Goal: Task Accomplishment & Management: Use online tool/utility

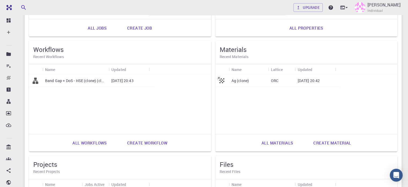
scroll to position [144, 0]
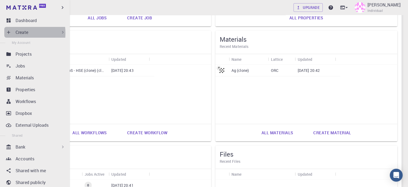
click at [12, 33] on div "Create" at bounding box center [35, 32] width 63 height 11
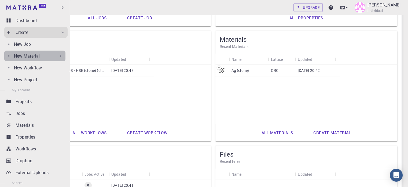
click at [51, 53] on div "New Material" at bounding box center [38, 56] width 49 height 6
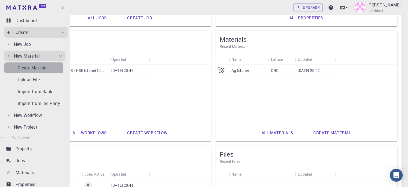
click at [54, 70] on div "Create Material" at bounding box center [41, 67] width 46 height 6
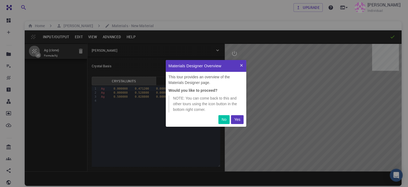
scroll to position [62, 76]
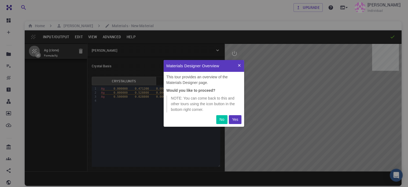
click at [224, 120] on p "No" at bounding box center [222, 120] width 5 height 6
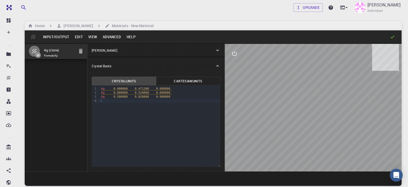
click at [121, 120] on div "9 1 2 3 4 › Ag 0.000000 0.471200 0.000000 Ag 0.000000 0.528800 0.000000 Ag 0.50…" at bounding box center [156, 125] width 129 height 81
click at [135, 96] on span "0.028800" at bounding box center [142, 96] width 14 height 3
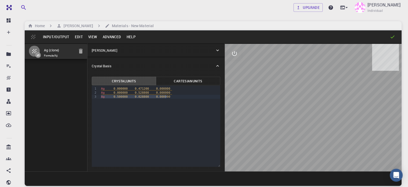
click at [135, 97] on span "0.028800" at bounding box center [142, 96] width 14 height 3
click at [140, 112] on div "9 1 2 3 › Ag 0.000000 0.471200 0.000000 Ag 0.000000 0.528800 0.000000 Ag 0.5000…" at bounding box center [156, 125] width 129 height 81
click at [173, 78] on button "Cartesian Units" at bounding box center [188, 81] width 64 height 9
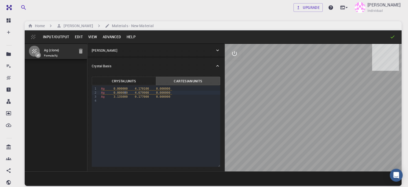
click at [114, 93] on span "0.000000" at bounding box center [121, 92] width 14 height 3
click at [108, 101] on div at bounding box center [160, 101] width 121 height 4
click at [114, 93] on span "0.000000" at bounding box center [121, 92] width 14 height 3
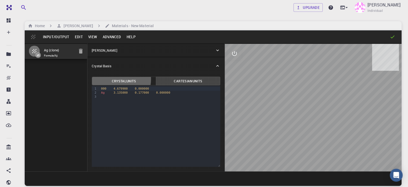
click at [104, 79] on button "Crystal Units" at bounding box center [124, 81] width 64 height 9
click at [156, 77] on button "Cartesian Units" at bounding box center [188, 81] width 64 height 9
click at [126, 82] on button "Crystal Units" at bounding box center [124, 81] width 64 height 9
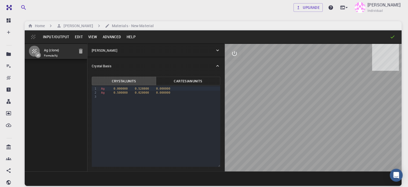
drag, startPoint x: 295, startPoint y: 162, endPoint x: 322, endPoint y: 161, distance: 27.1
click at [322, 161] on div at bounding box center [313, 107] width 177 height 127
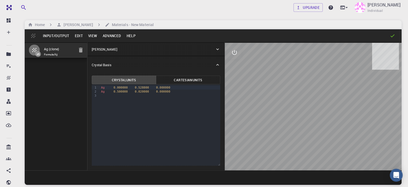
scroll to position [0, 0]
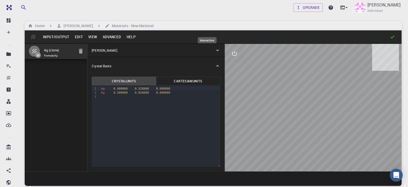
click at [231, 52] on icon "interactive" at bounding box center [234, 53] width 6 height 6
click at [228, 68] on button "view" at bounding box center [234, 66] width 13 height 13
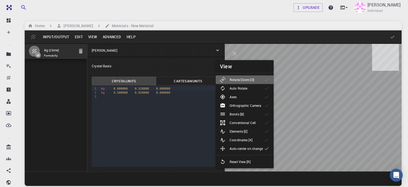
click at [263, 81] on li "Rotate/Zoom [O]" at bounding box center [245, 79] width 58 height 9
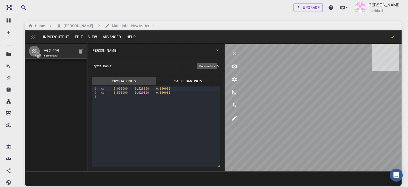
click at [232, 78] on icon "parameters" at bounding box center [234, 79] width 5 height 5
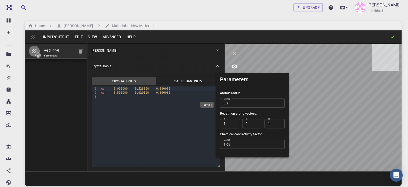
click at [231, 119] on icon "edit [e]" at bounding box center [234, 118] width 6 height 6
select select "Color"
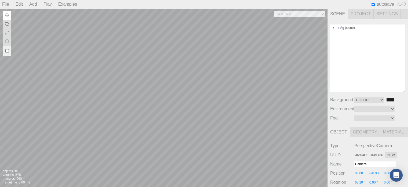
click at [244, 186] on div "Camera OrthographicCamera PerspectiveCamera Objects 10 Vertices 578 Triangles 9…" at bounding box center [164, 98] width 328 height 178
click at [308, 163] on div at bounding box center [310, 169] width 34 height 34
